Goal: Task Accomplishment & Management: Manage account settings

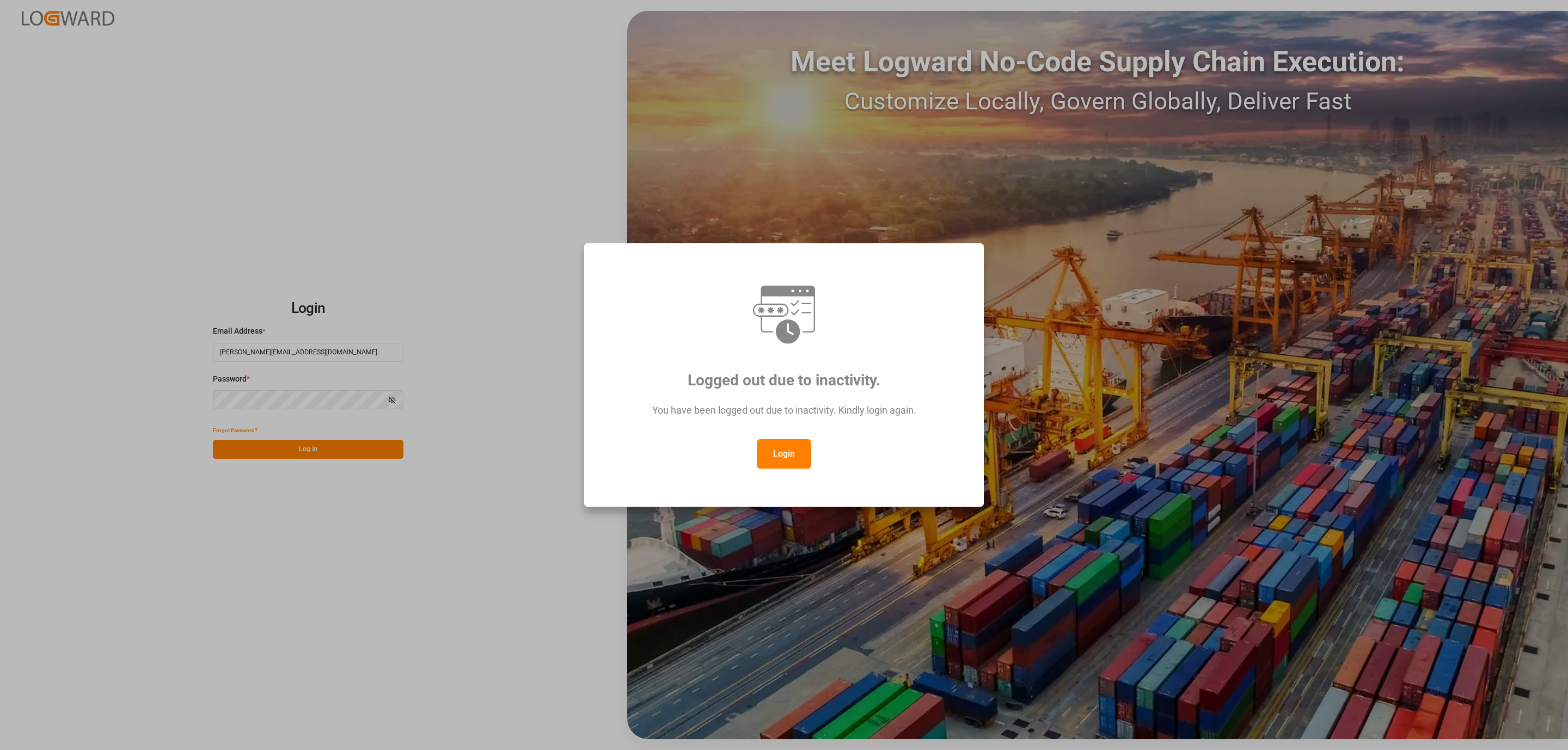
click at [788, 461] on button "Login" at bounding box center [784, 453] width 54 height 30
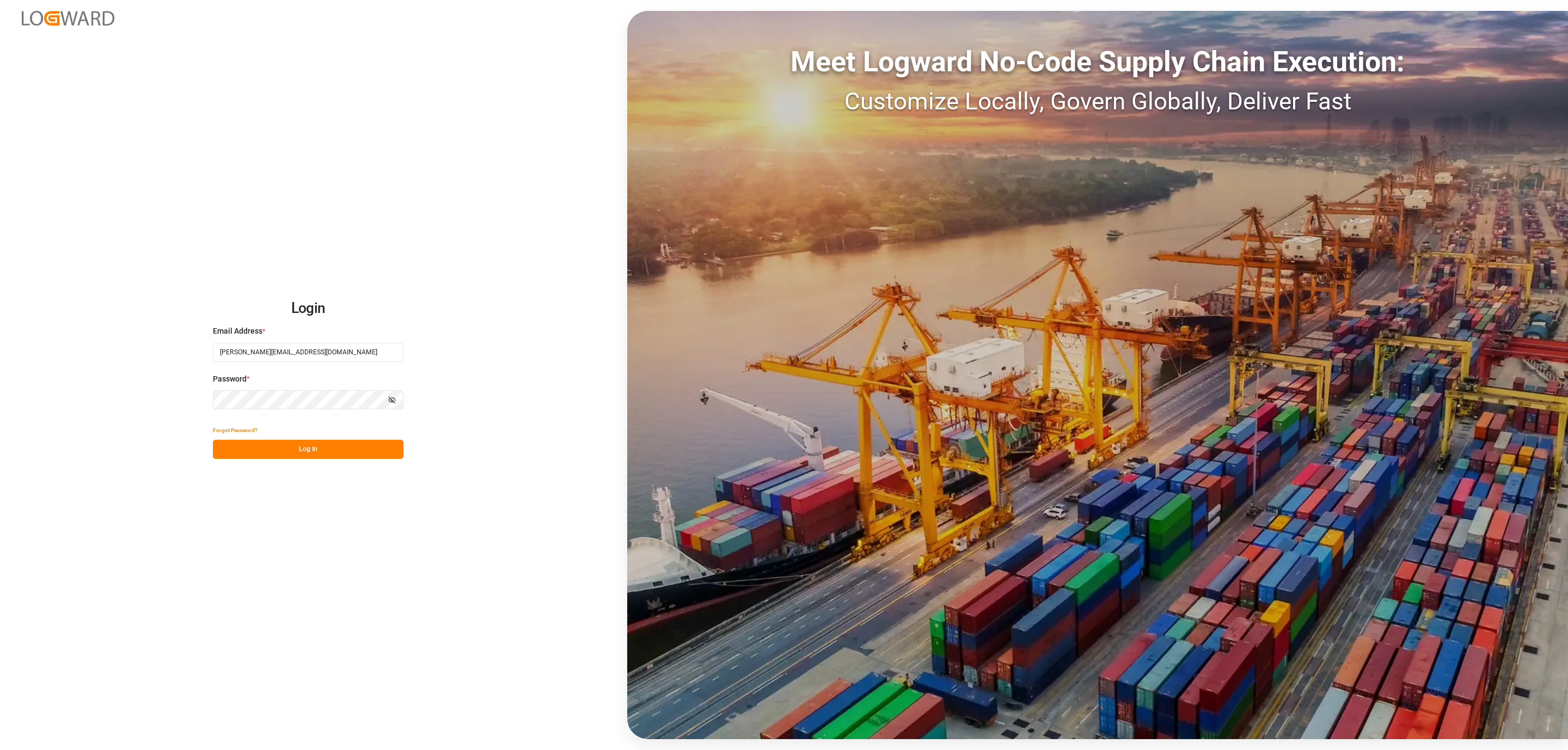
click at [355, 456] on button "Log In" at bounding box center [308, 449] width 190 height 19
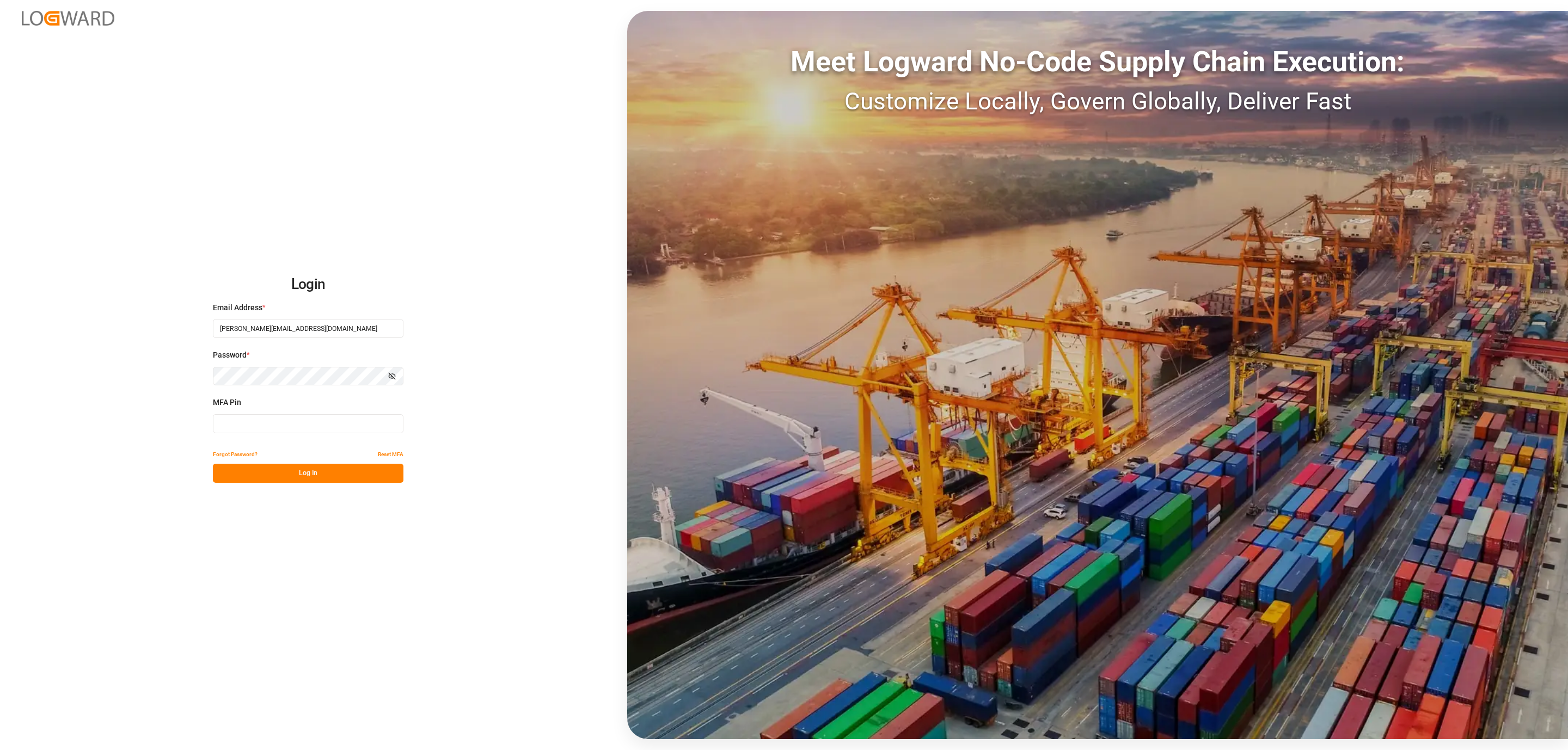
click at [328, 428] on input at bounding box center [308, 423] width 190 height 19
type input "842028"
click at [295, 465] on button "Log In" at bounding box center [308, 473] width 190 height 19
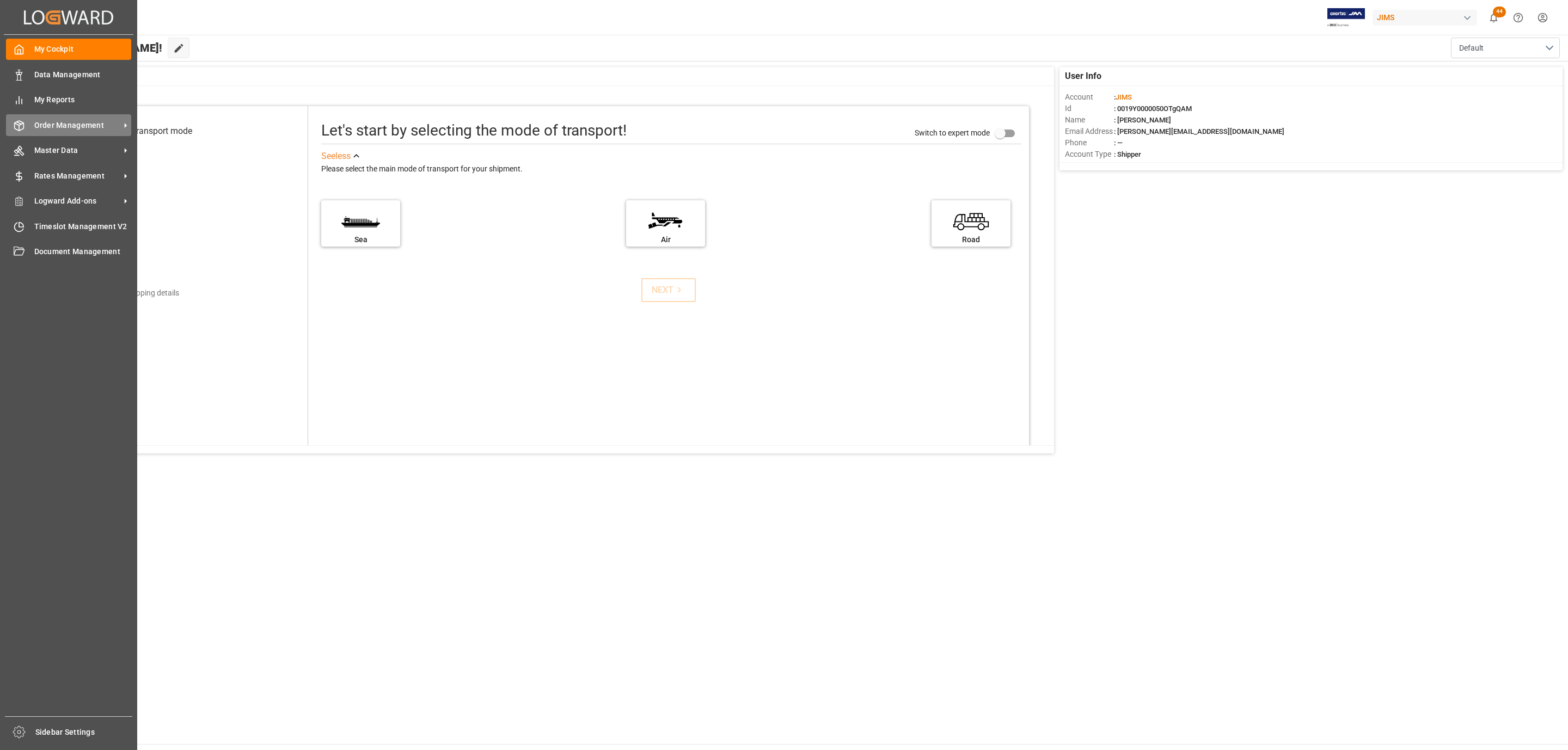
click at [91, 124] on span "Order Management" at bounding box center [77, 125] width 86 height 11
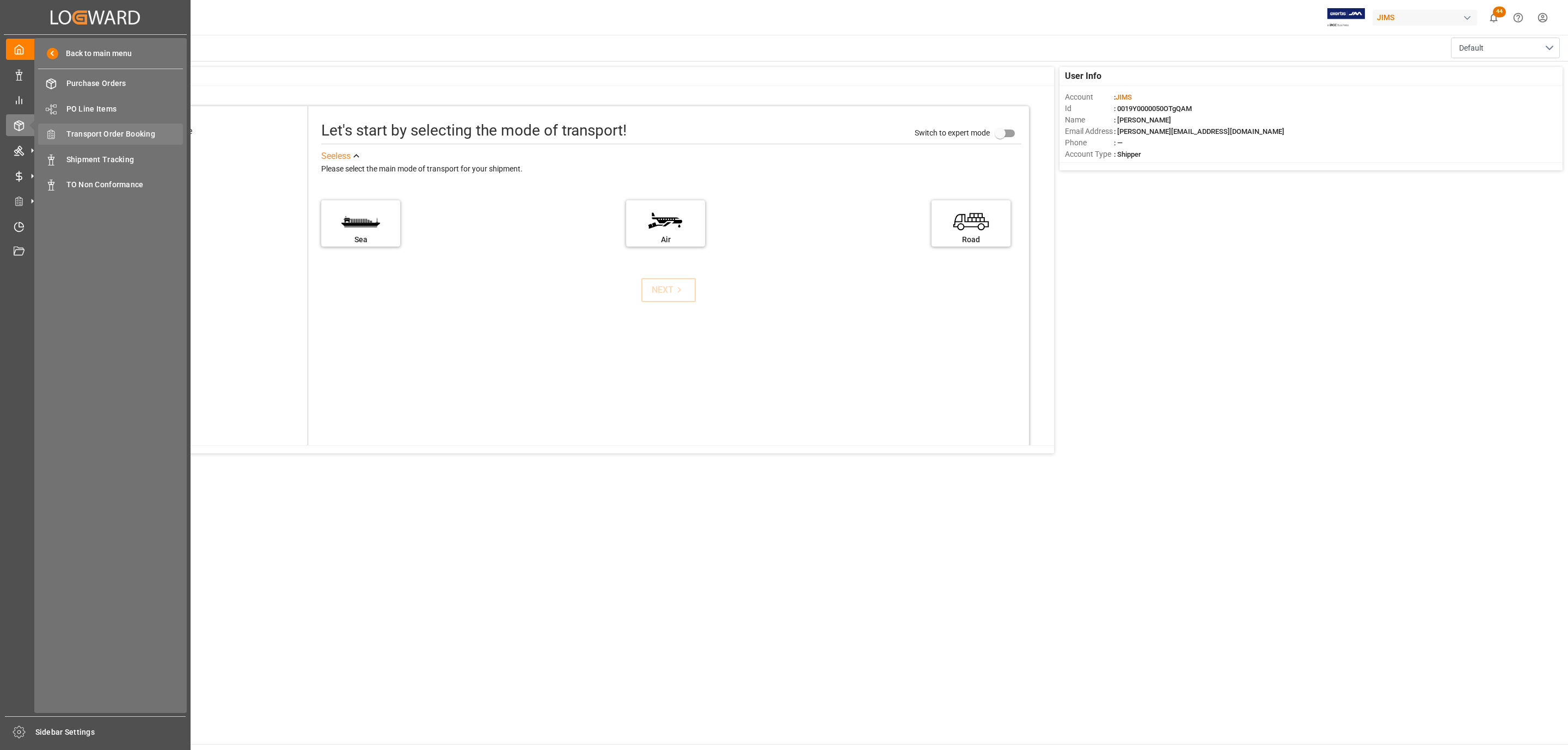
click at [96, 134] on span "Transport Order Booking" at bounding box center [125, 134] width 117 height 11
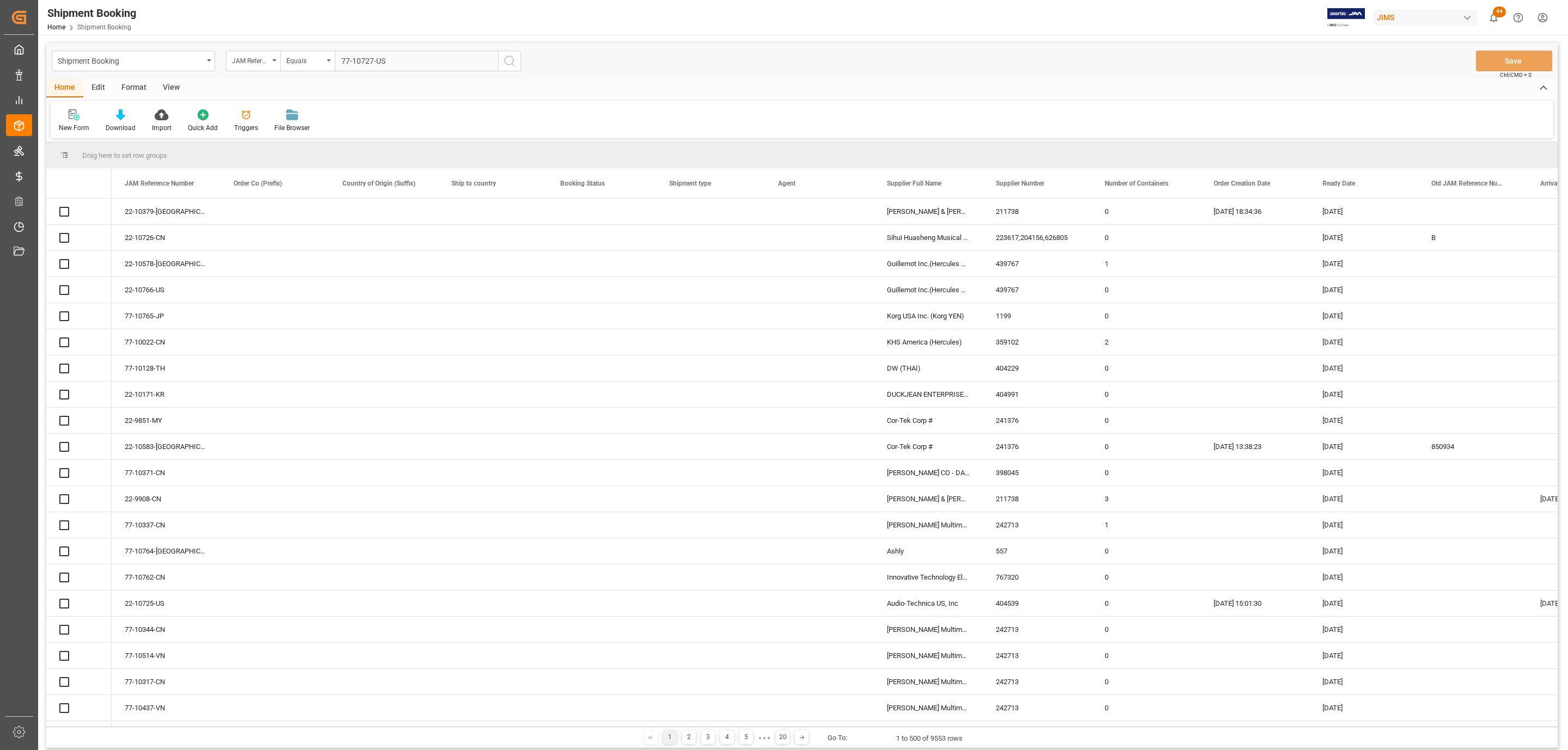
type input "77-10727-US"
click at [509, 62] on icon "search button" at bounding box center [510, 61] width 13 height 13
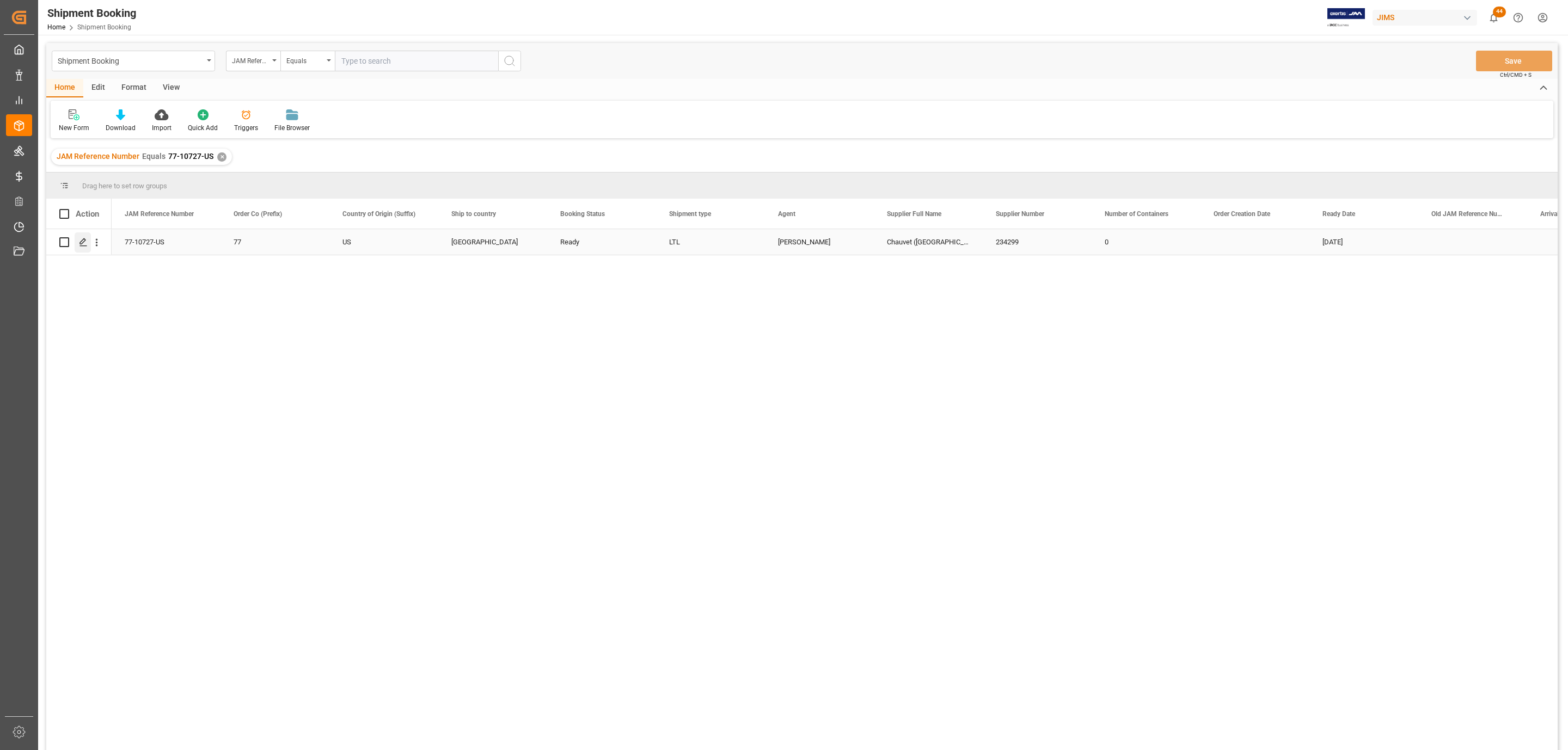
click at [75, 245] on div "Press SPACE to select this row." at bounding box center [83, 242] width 16 height 20
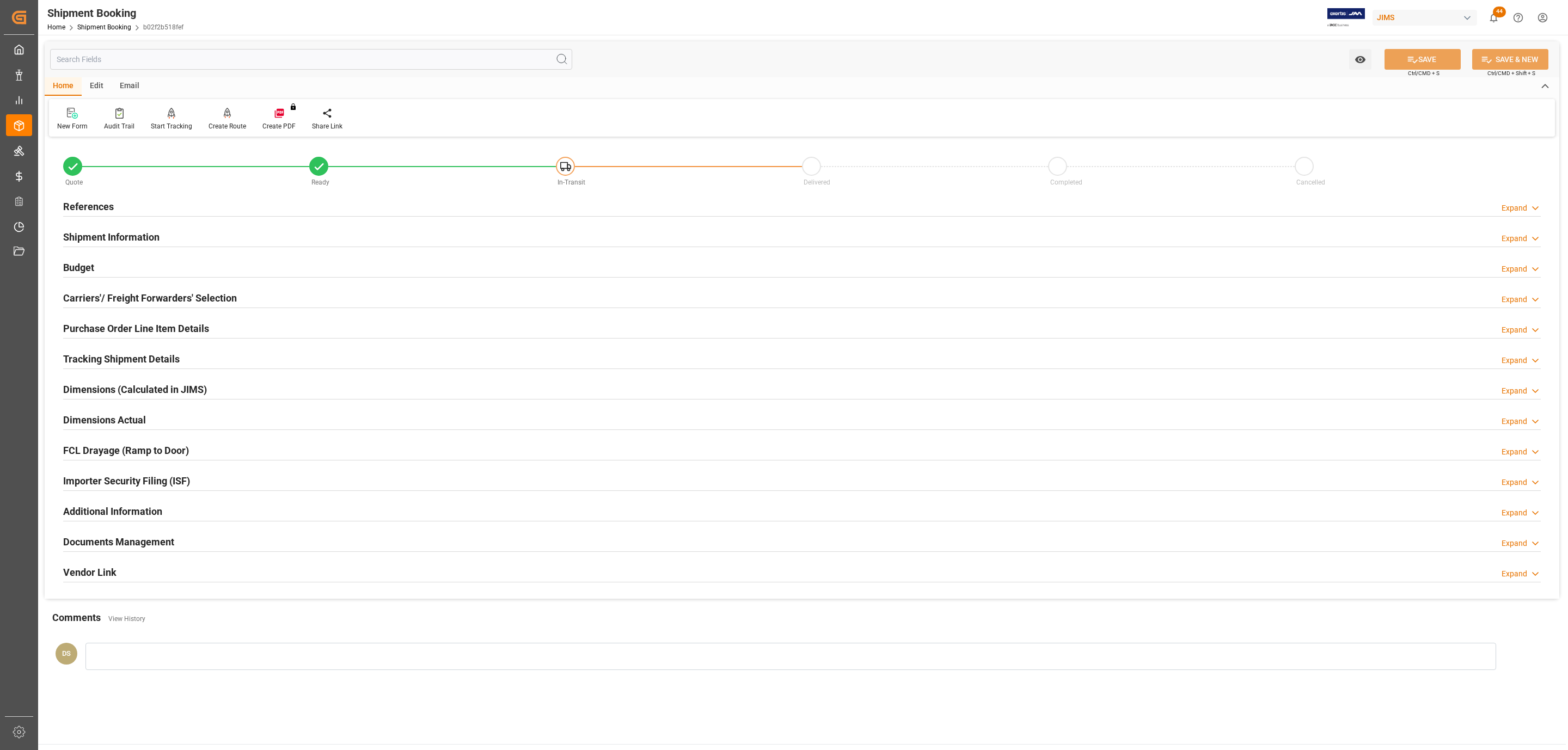
click at [112, 292] on h2 "Carriers'/ Freight Forwarders' Selection" at bounding box center [150, 298] width 174 height 14
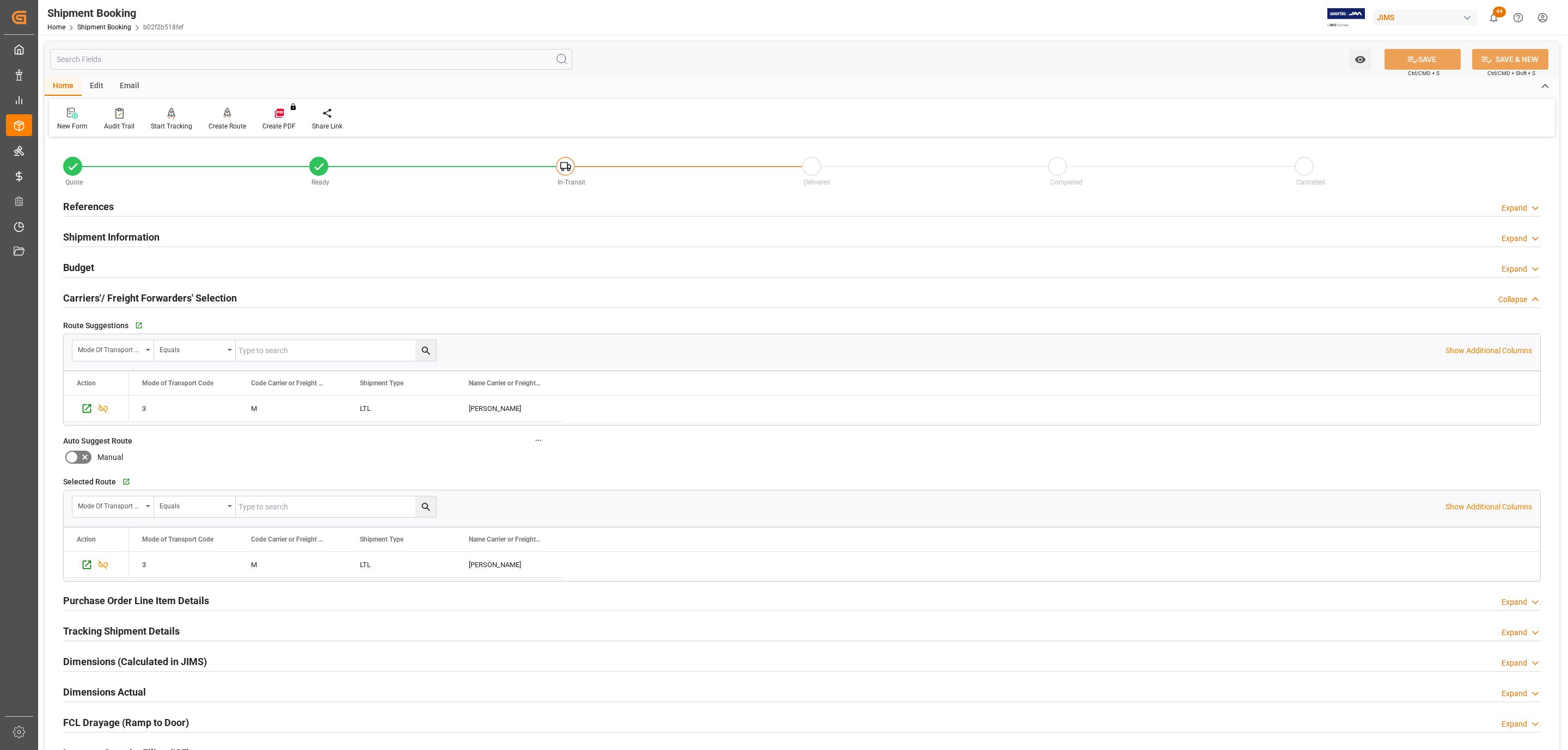
click at [123, 629] on h2 "Tracking Shipment Details" at bounding box center [121, 631] width 117 height 14
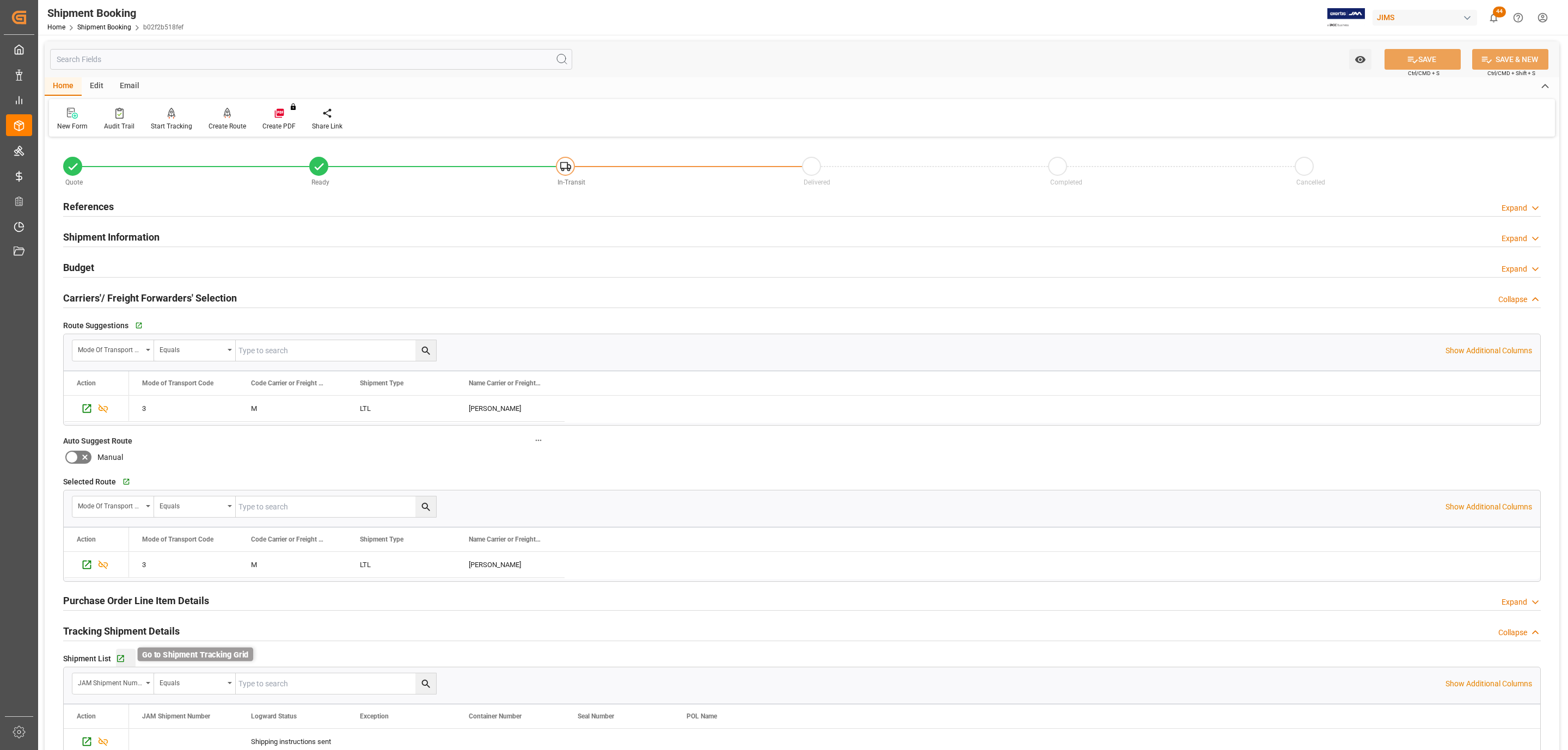
click at [121, 657] on icon "button" at bounding box center [121, 659] width 9 height 9
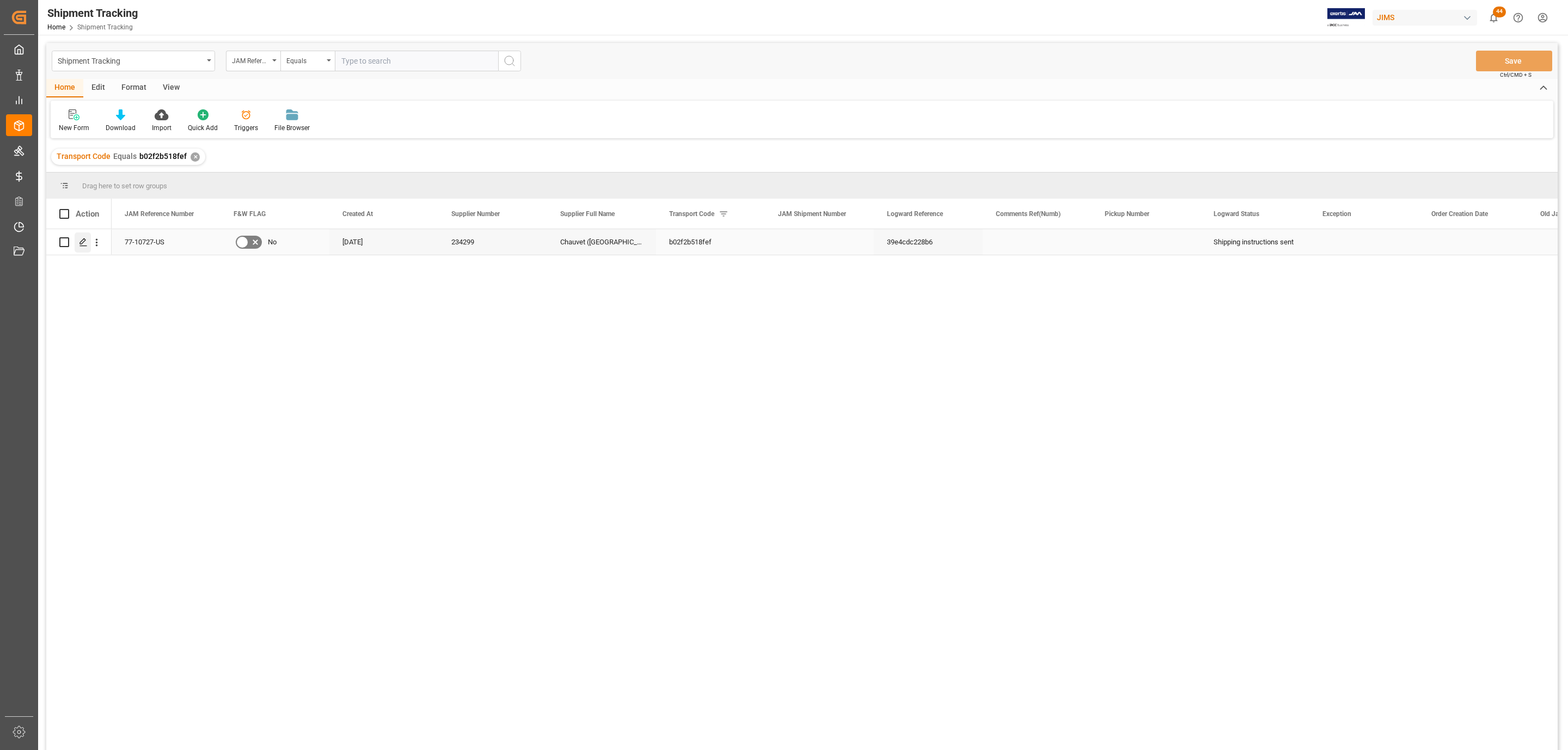
click at [79, 244] on icon "Press SPACE to select this row." at bounding box center [83, 242] width 9 height 9
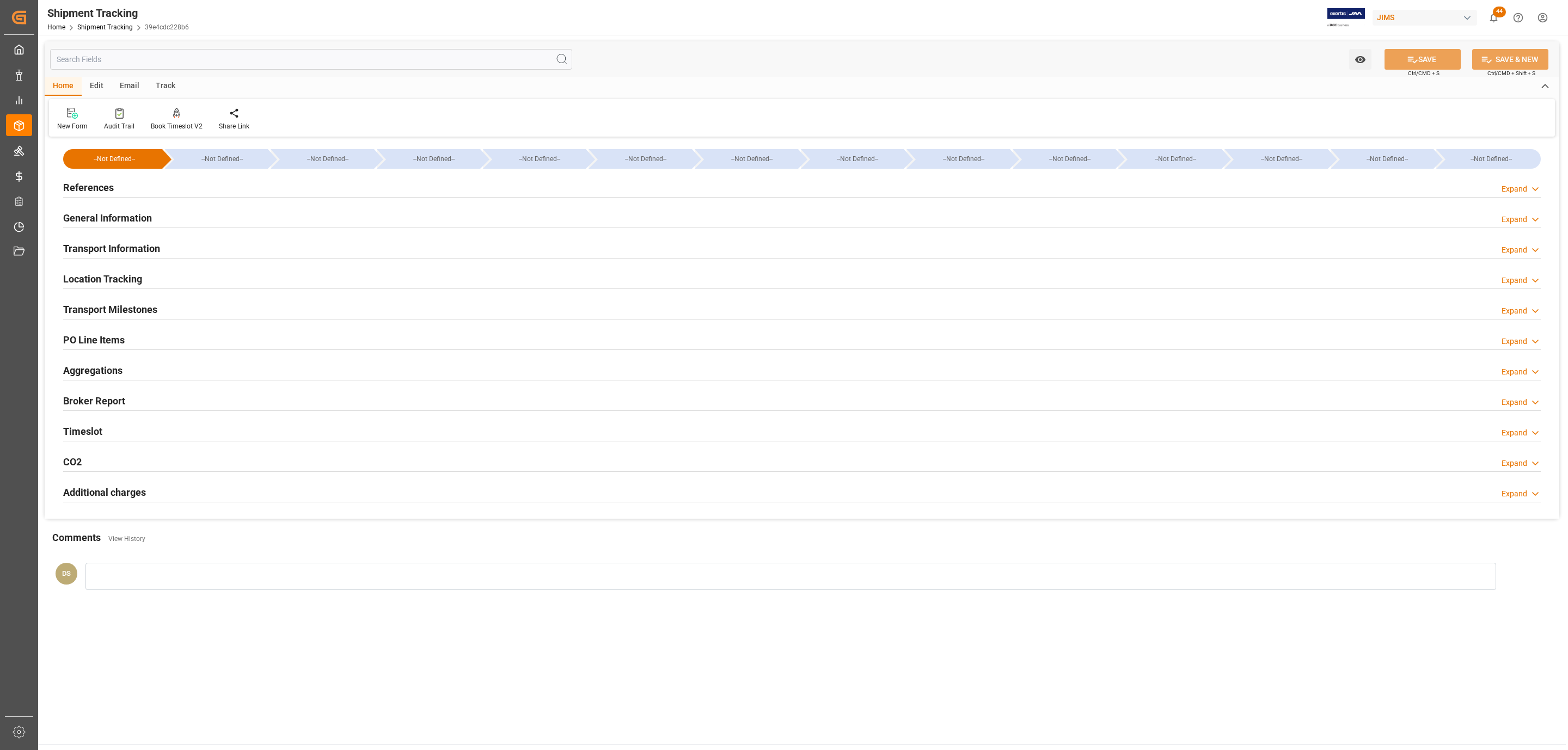
click at [147, 315] on h2 "Transport Milestones" at bounding box center [110, 309] width 95 height 14
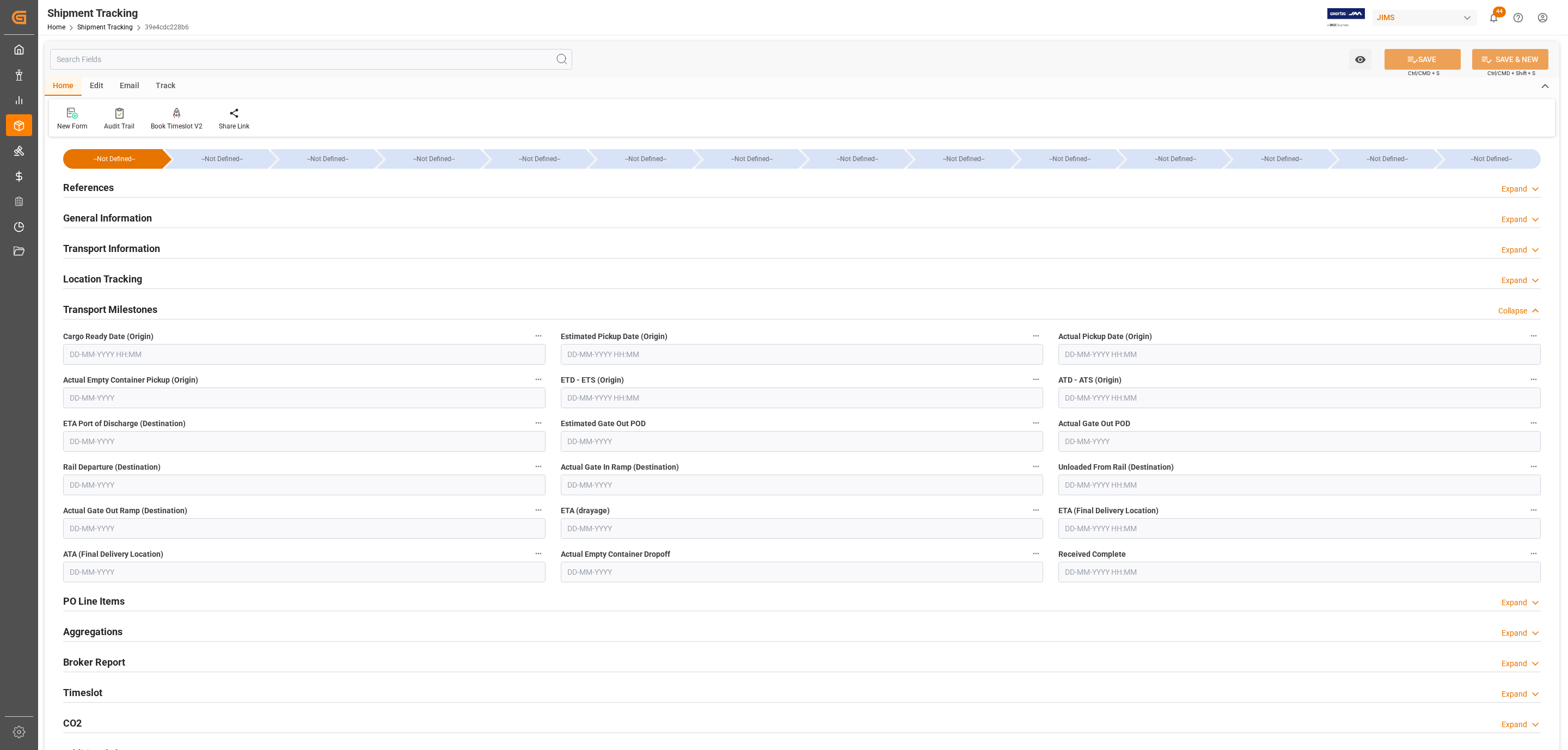
click at [117, 360] on input "text" at bounding box center [304, 354] width 482 height 21
click at [112, 507] on div "25 26 27 28 29 30 31" at bounding box center [141, 507] width 148 height 21
click at [117, 507] on span "27" at bounding box center [119, 507] width 7 height 8
type input "27-08-2025 00:00"
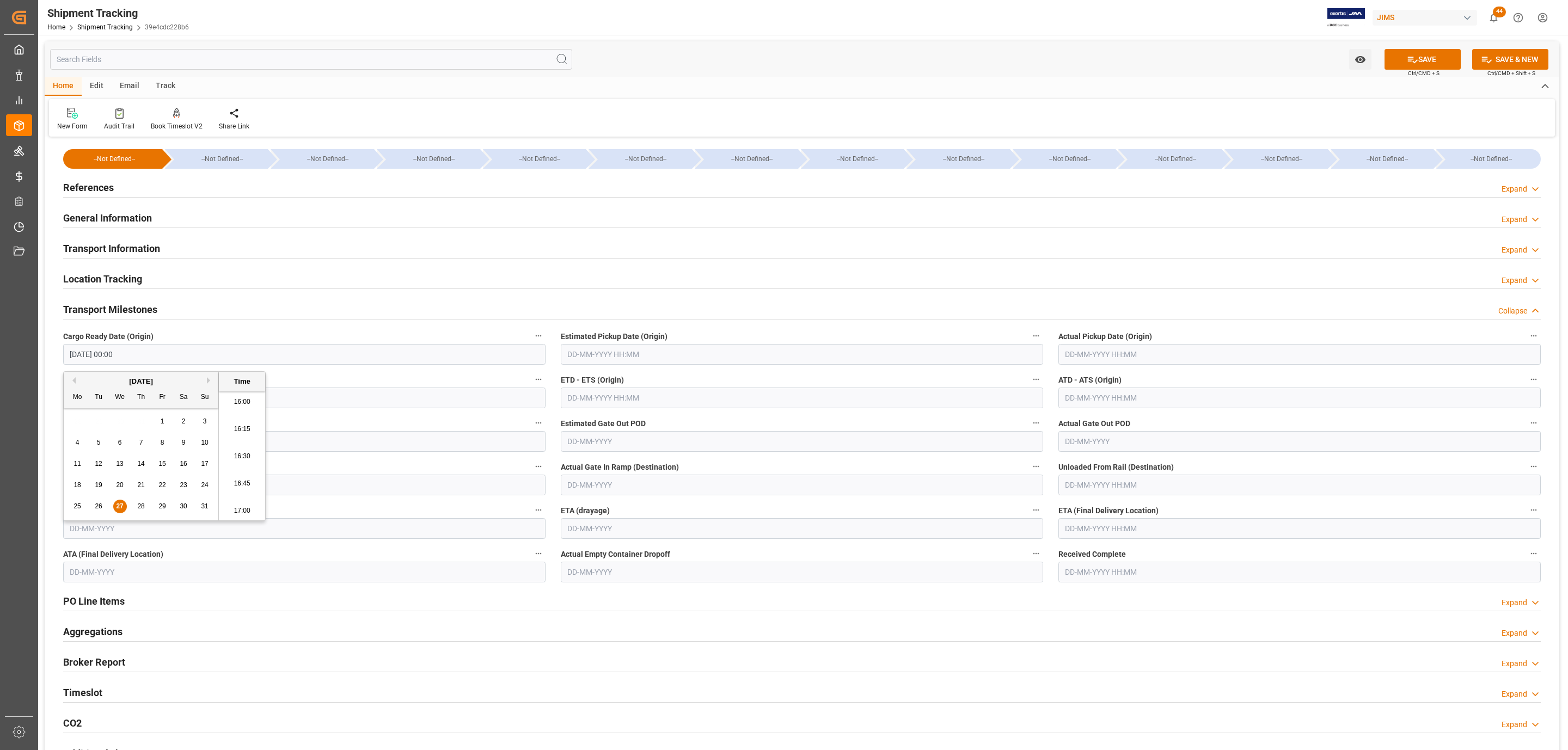
click at [580, 353] on input "text" at bounding box center [801, 354] width 482 height 21
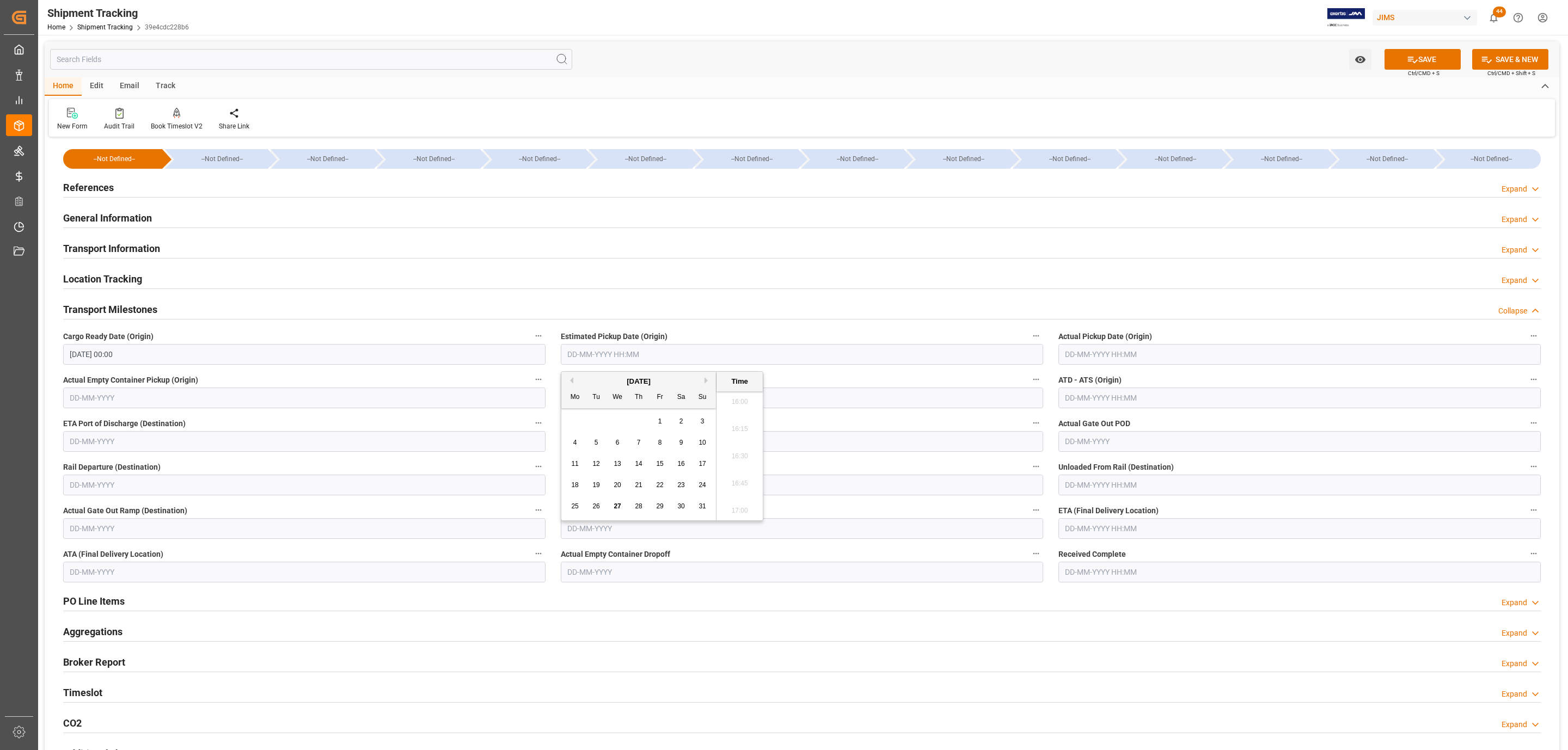
click at [635, 505] on span "28" at bounding box center [638, 507] width 7 height 8
type input "28-08-2025 00:00"
click at [1433, 47] on div "Watch Option SAVE Ctrl/CMD + S SAVE & NEW Ctrl/CMD + Shift + S" at bounding box center [802, 59] width 1515 height 36
click at [1433, 52] on button "SAVE" at bounding box center [1423, 60] width 76 height 21
